Goal: Transaction & Acquisition: Purchase product/service

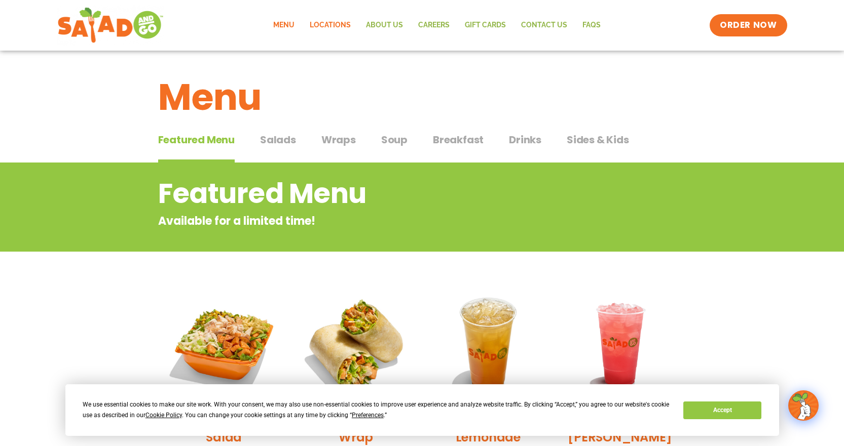
click at [334, 27] on link "Locations" at bounding box center [330, 25] width 56 height 23
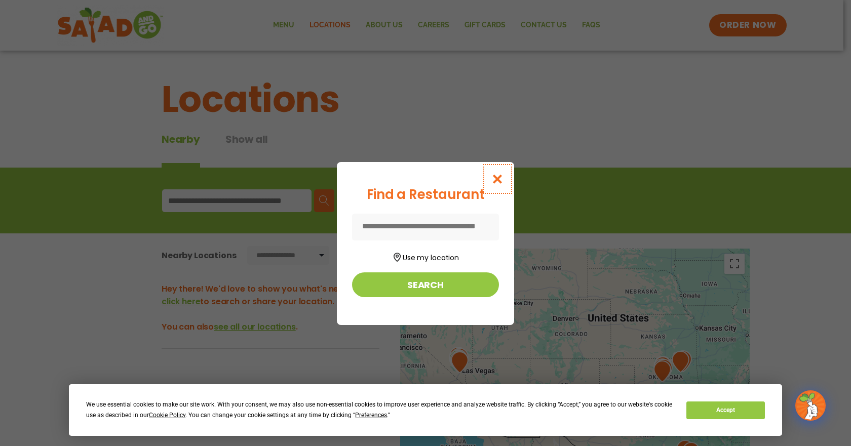
click at [495, 181] on icon "Close modal" at bounding box center [497, 179] width 13 height 11
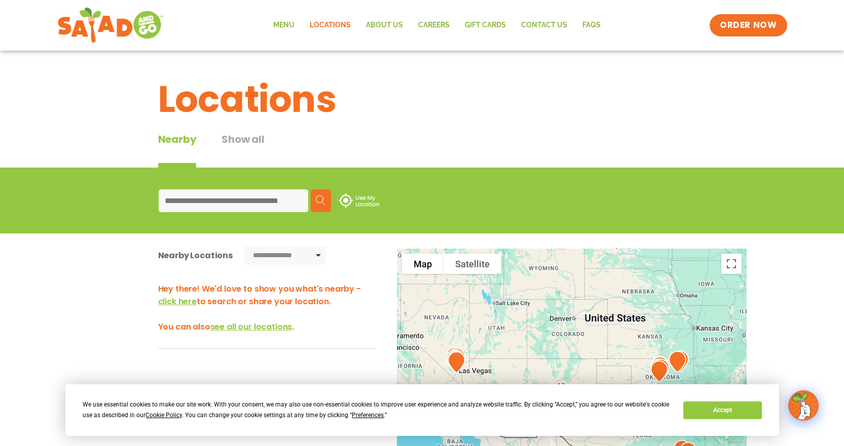
click at [206, 200] on input at bounding box center [233, 200] width 149 height 23
type input "*****"
click at [321, 202] on img at bounding box center [321, 201] width 10 height 10
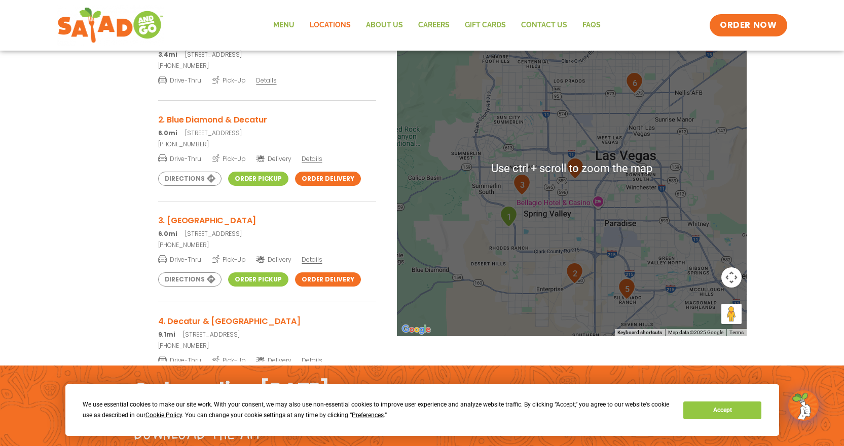
scroll to position [253, 0]
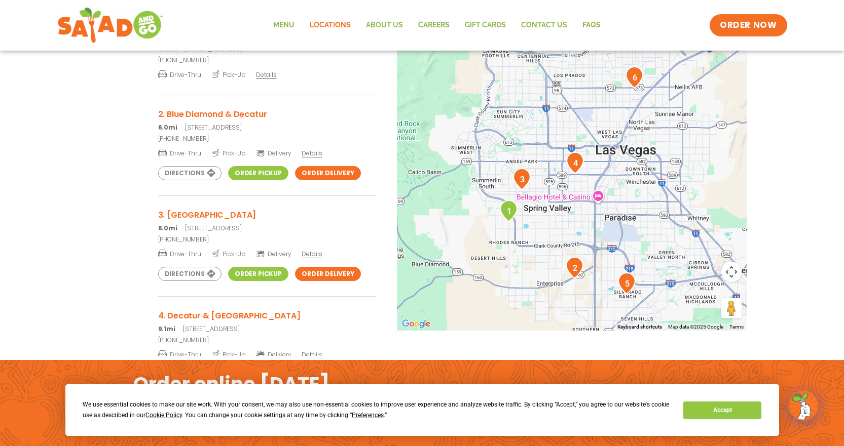
click at [626, 281] on img "5" at bounding box center [627, 284] width 26 height 30
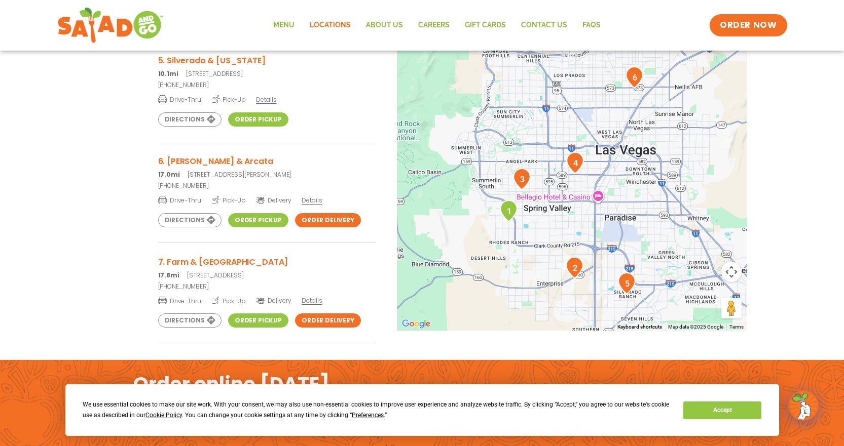
click at [240, 119] on link "Order Pickup" at bounding box center [258, 119] width 60 height 14
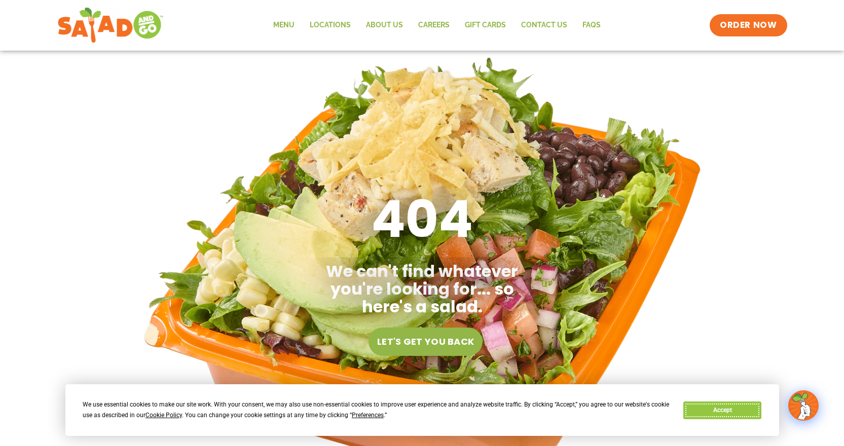
click at [737, 409] on button "Accept" at bounding box center [722, 411] width 78 height 18
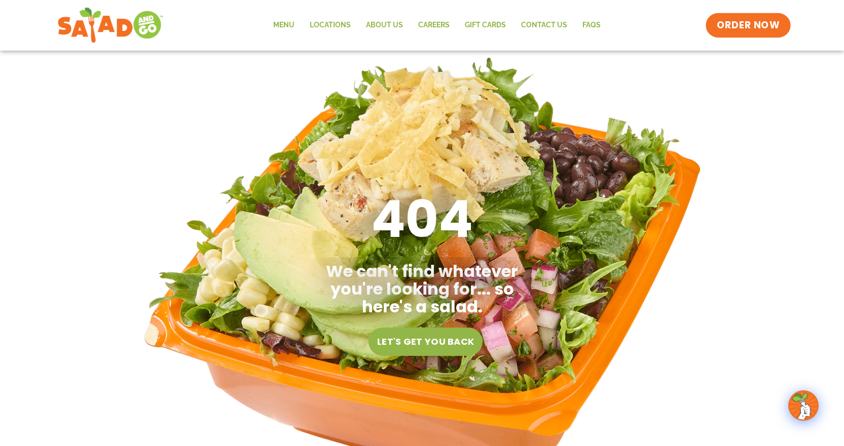
click at [751, 27] on span "ORDER NOW" at bounding box center [747, 25] width 63 height 13
